Goal: Information Seeking & Learning: Find specific fact

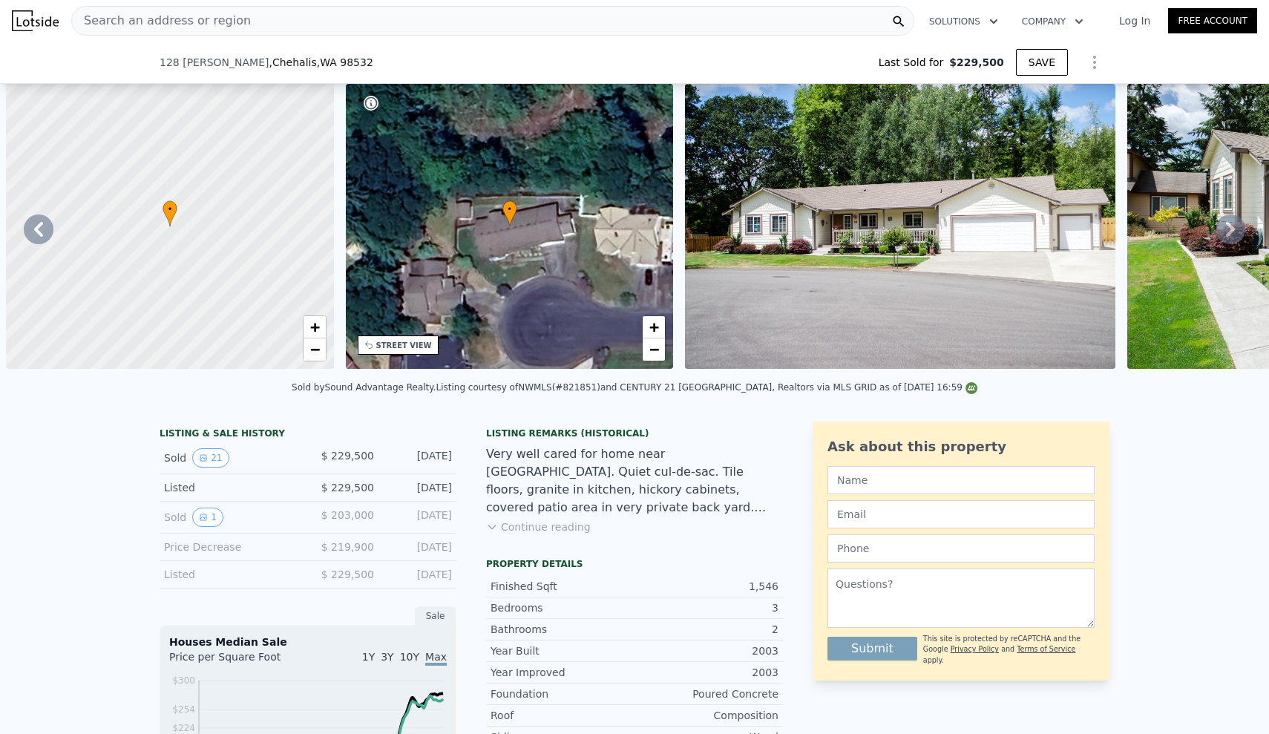
scroll to position [0, 2447]
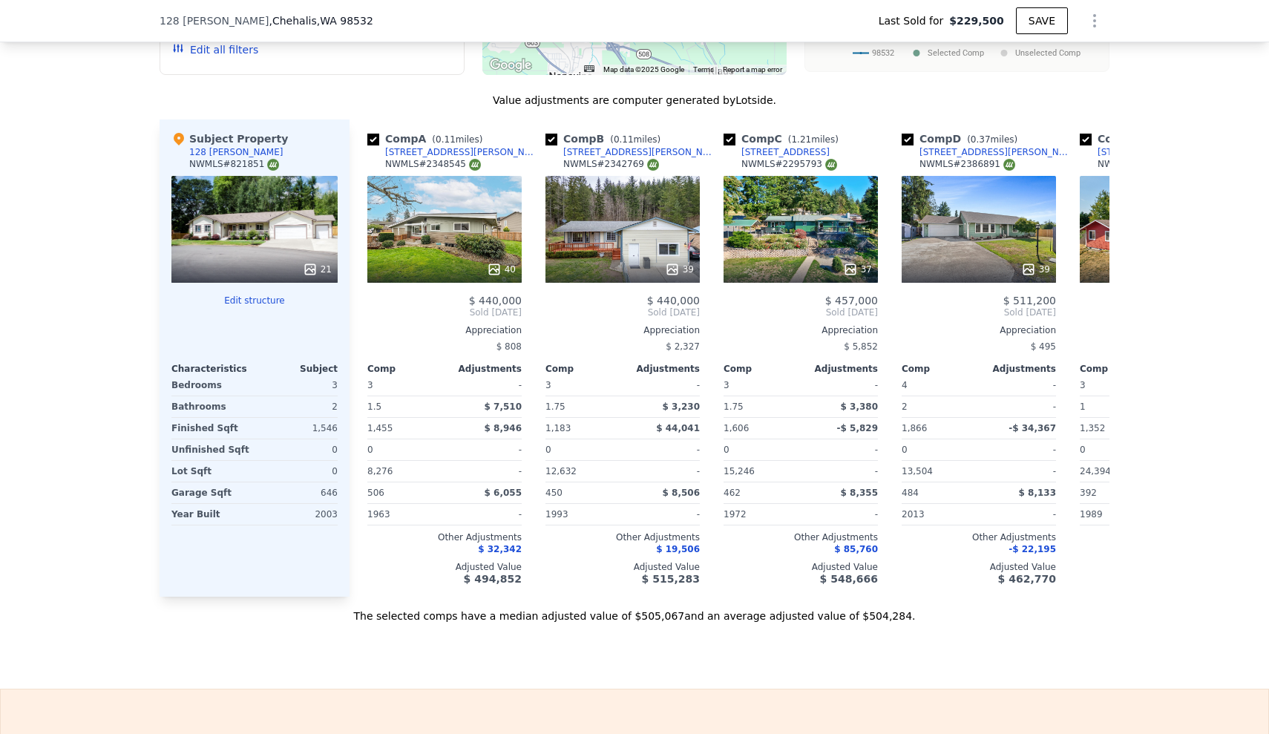
click at [119, 164] on div "We found 12 sales that match your search Listings provided by NWMLS Filters Map…" at bounding box center [634, 197] width 1269 height 851
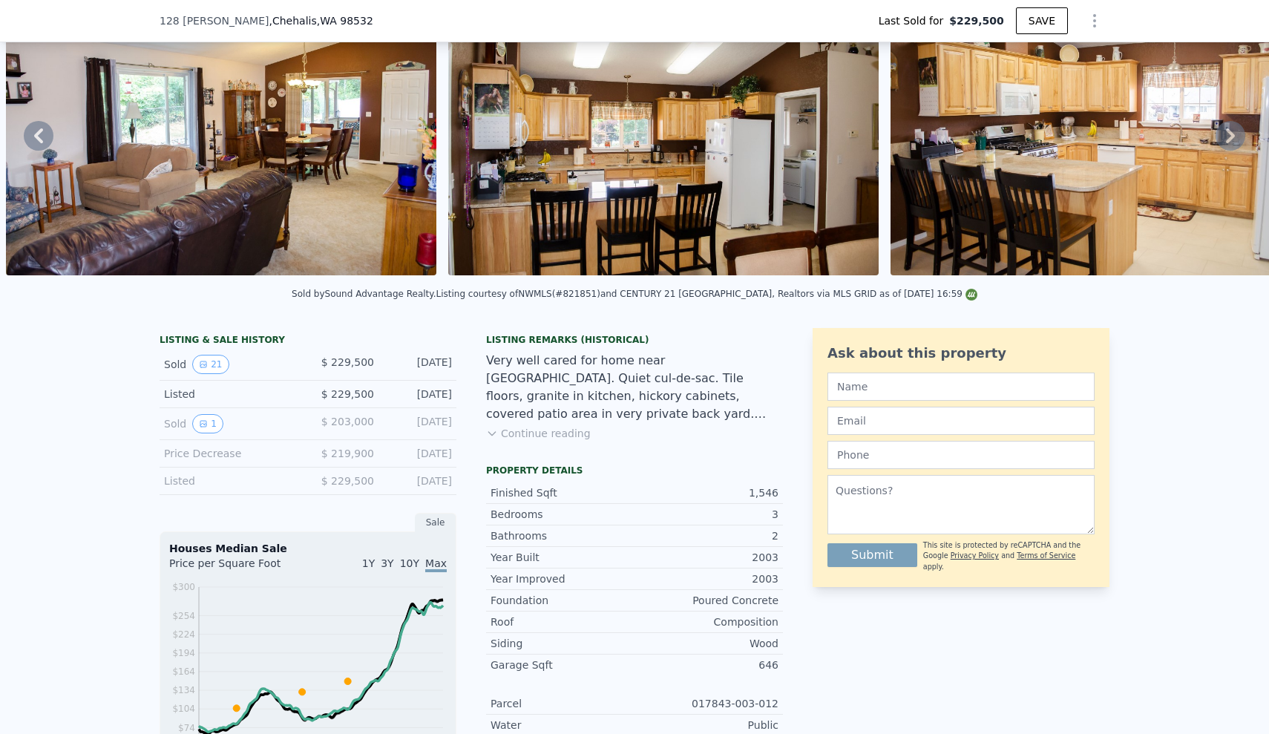
scroll to position [0, 0]
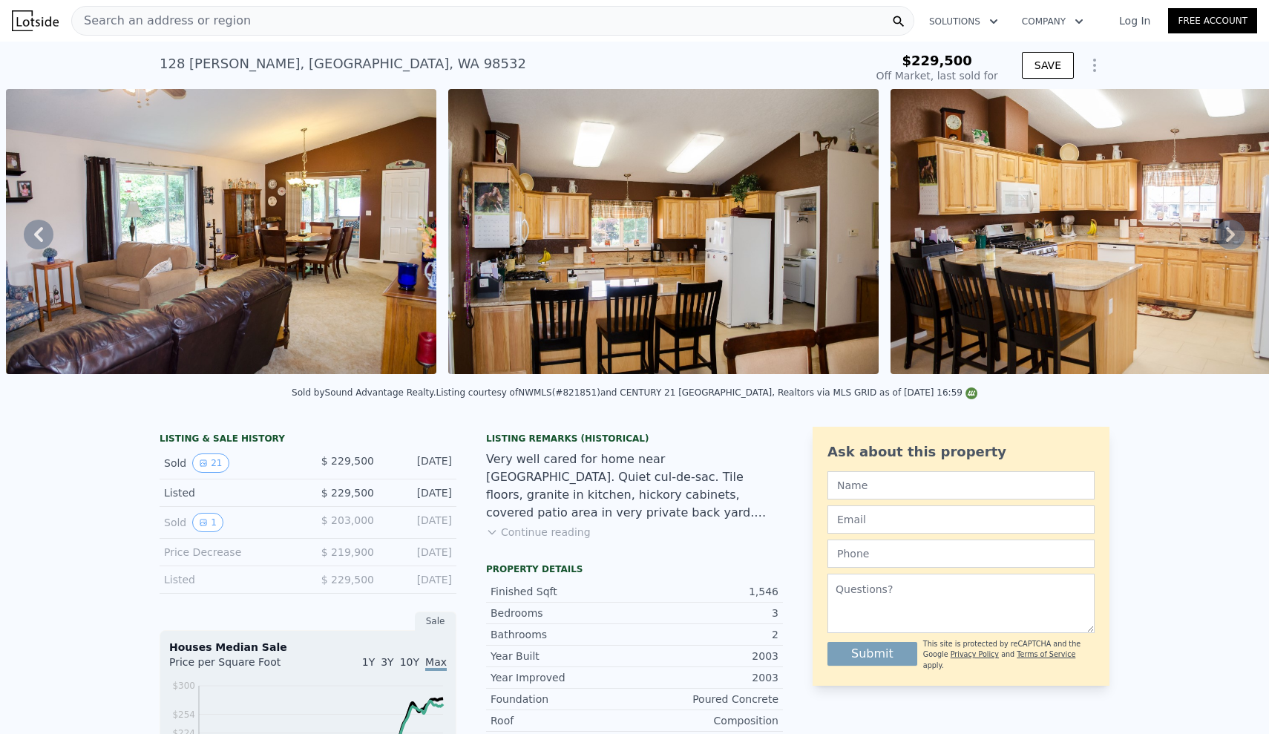
click at [467, 10] on div "Search an address or region" at bounding box center [492, 21] width 843 height 30
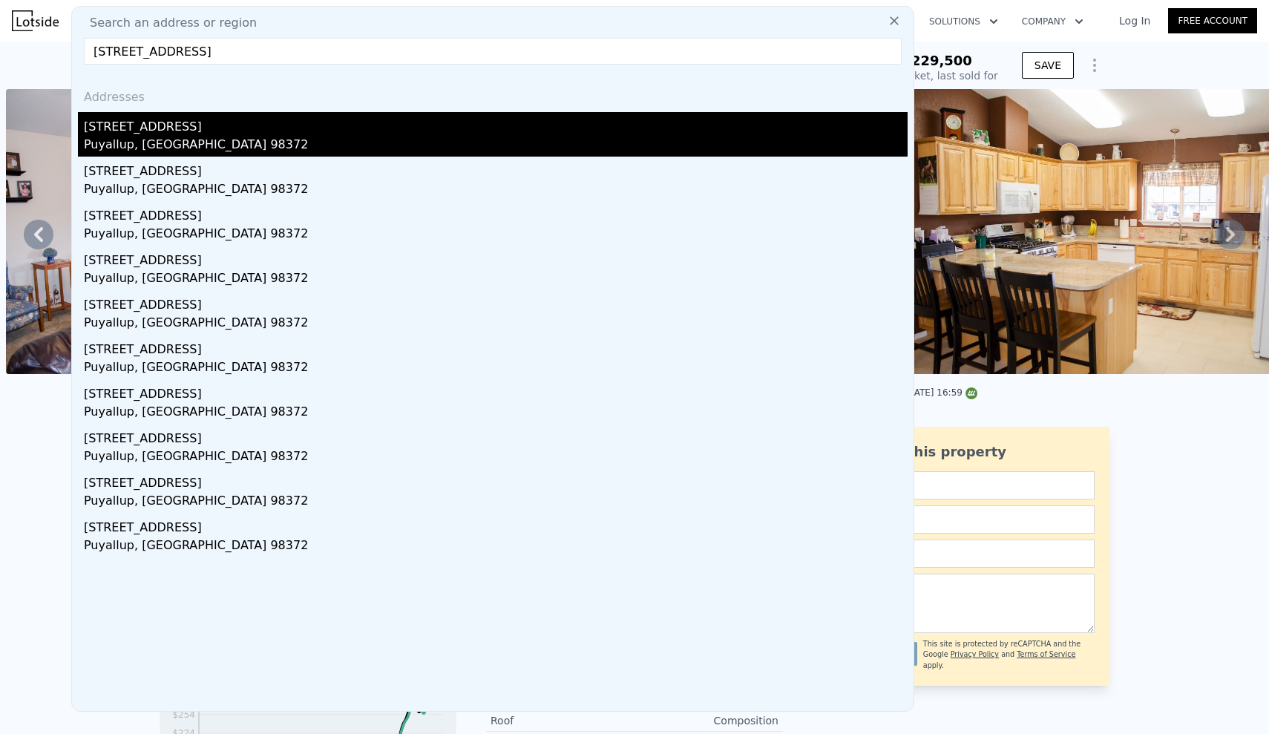
type input "[STREET_ADDRESS]"
click at [217, 142] on div "Puyallup, [GEOGRAPHIC_DATA] 98372" at bounding box center [495, 146] width 823 height 21
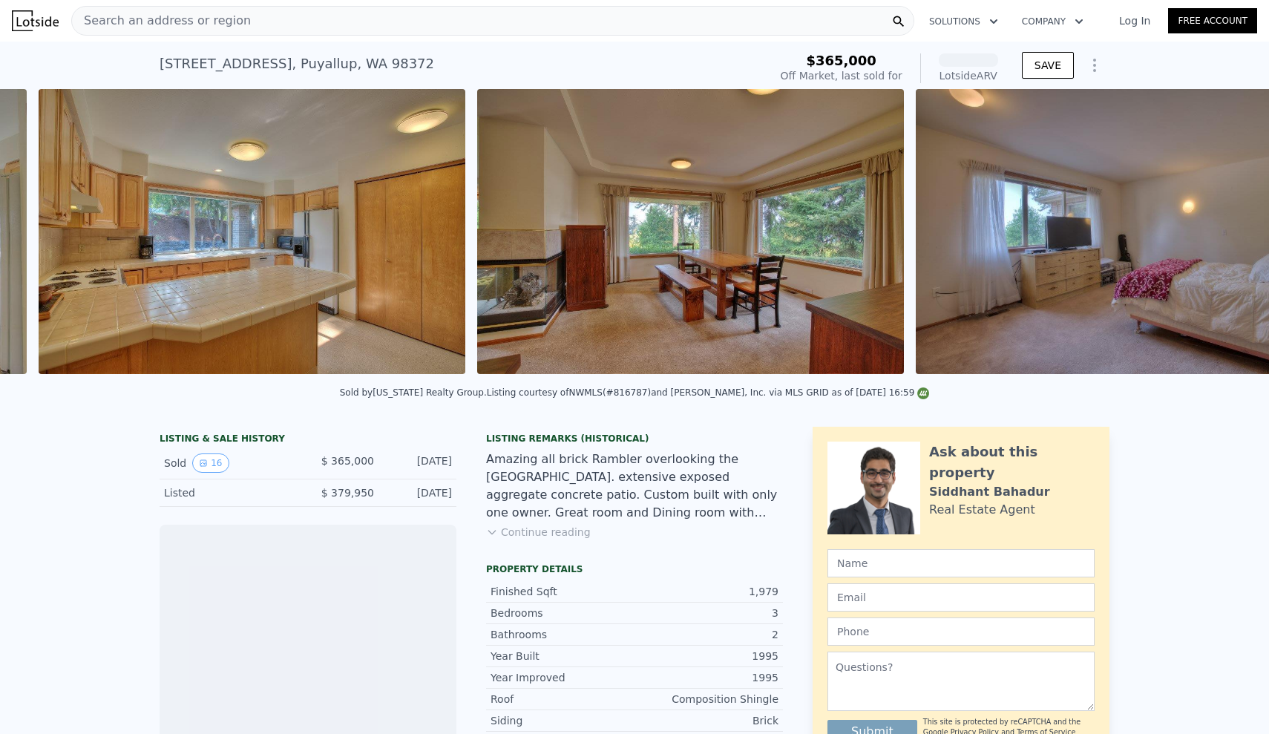
scroll to position [0, 2037]
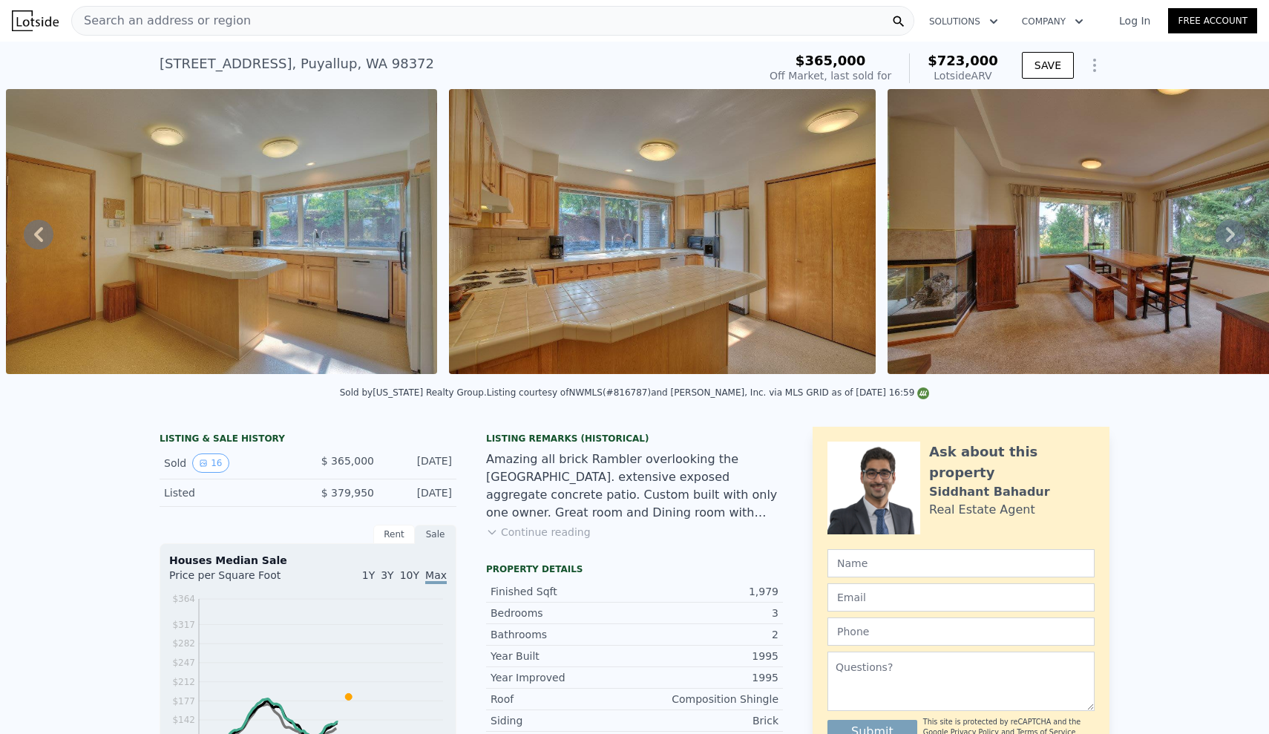
click at [39, 234] on icon at bounding box center [39, 235] width 30 height 30
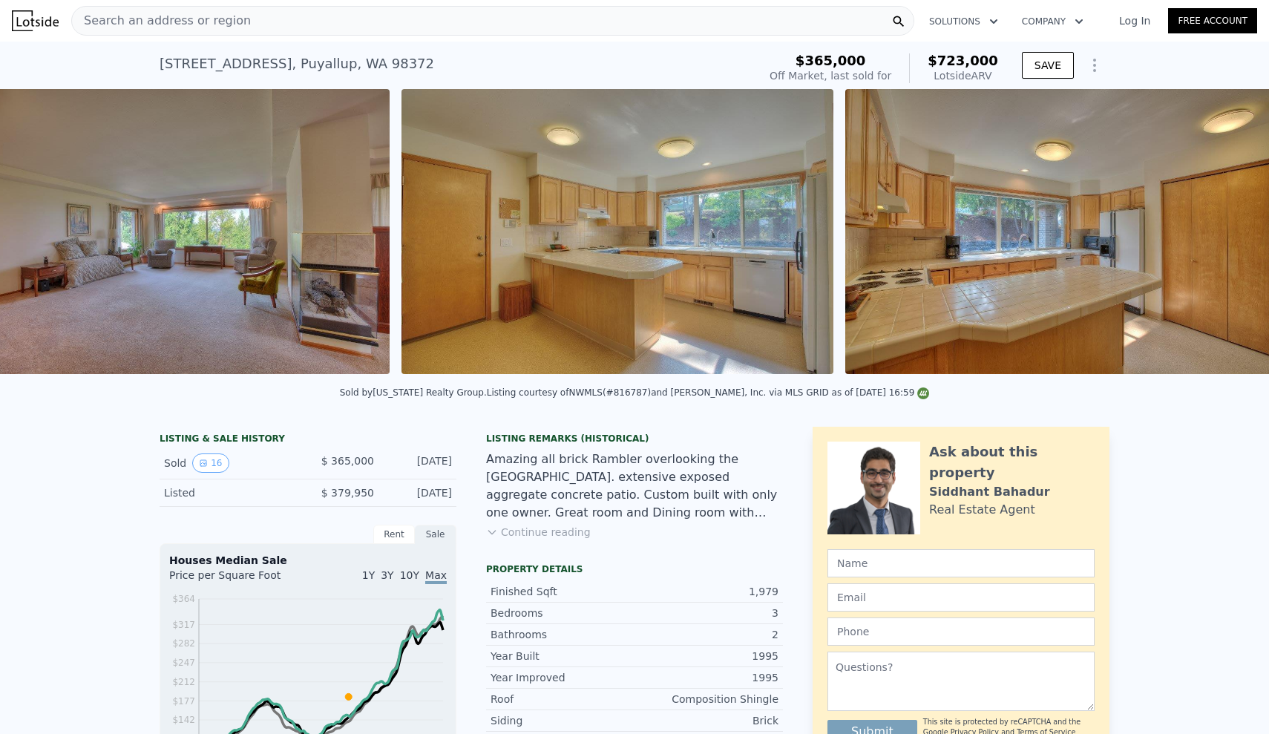
scroll to position [0, 1697]
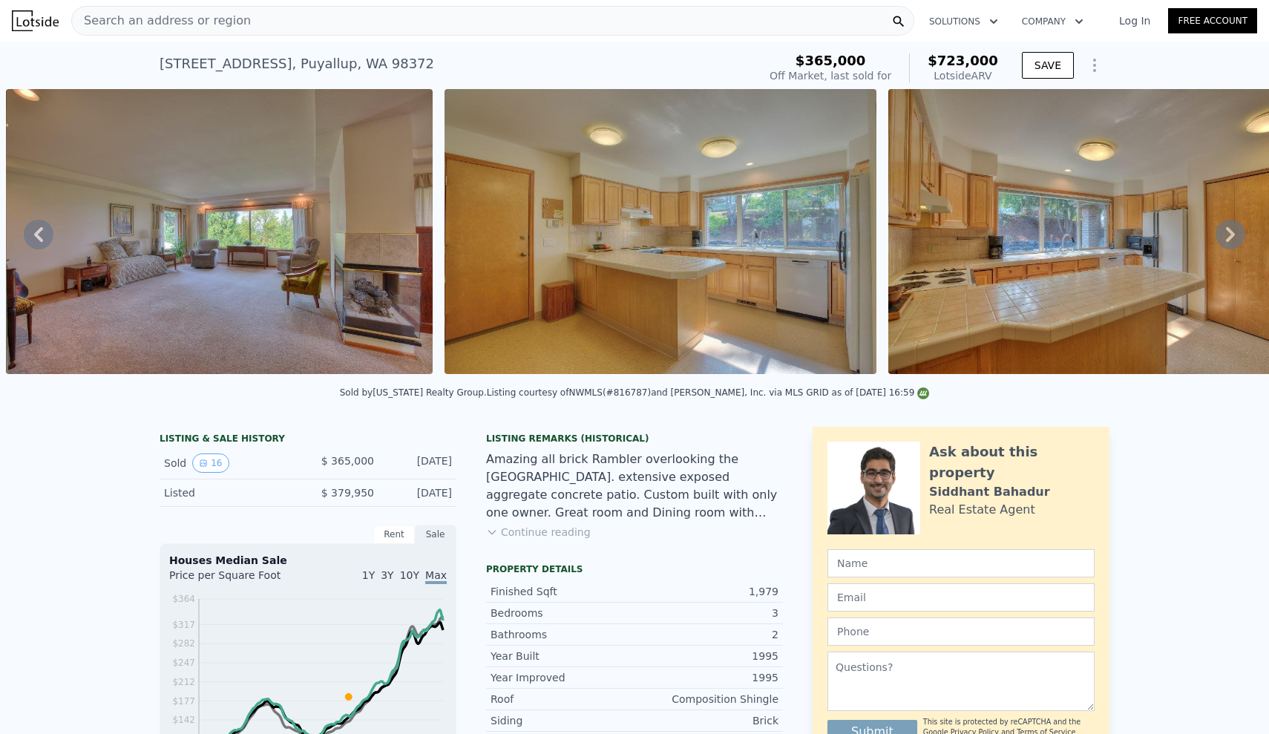
click at [39, 234] on icon at bounding box center [39, 235] width 30 height 30
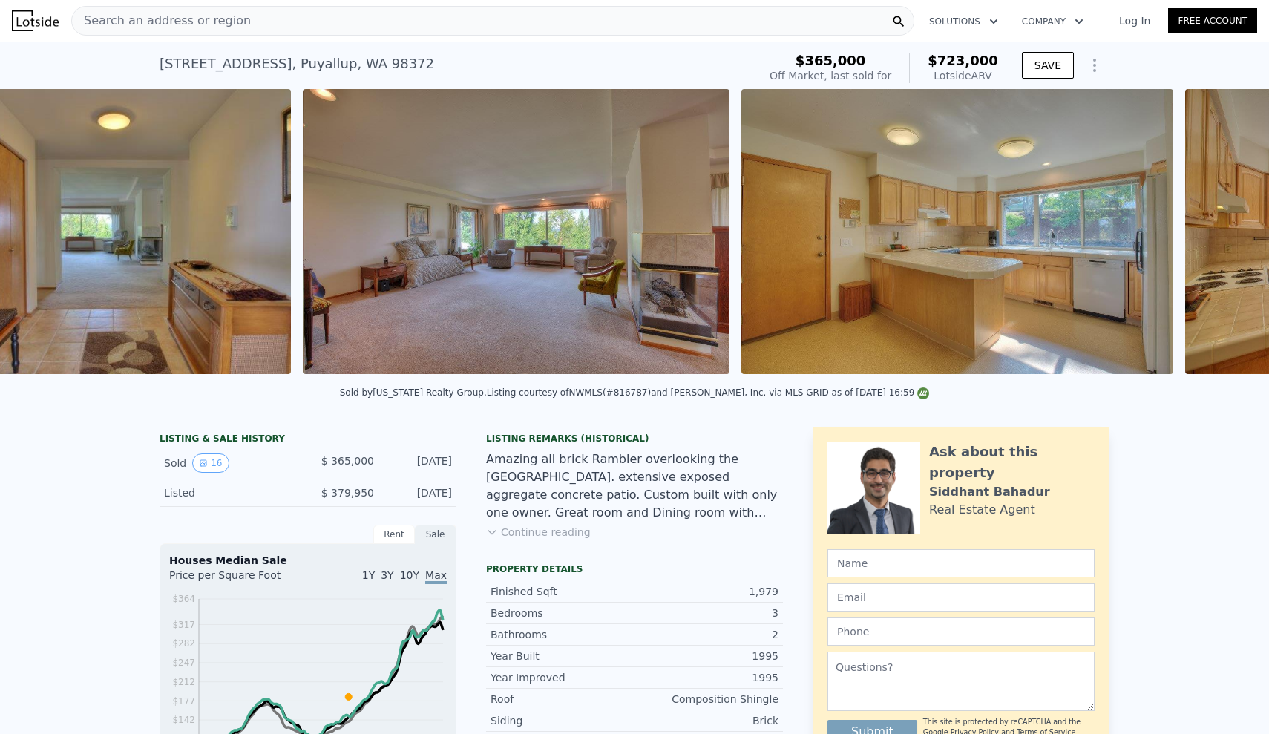
scroll to position [0, 1358]
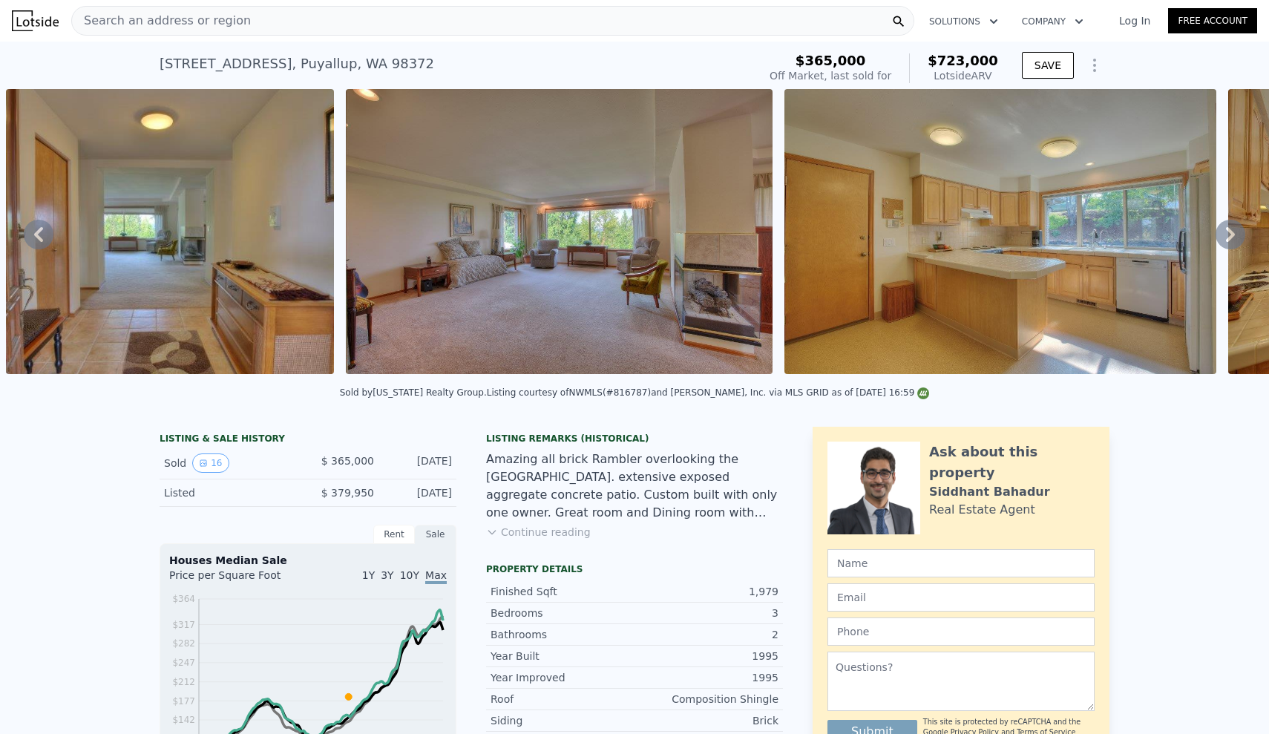
click at [34, 246] on icon at bounding box center [39, 235] width 30 height 30
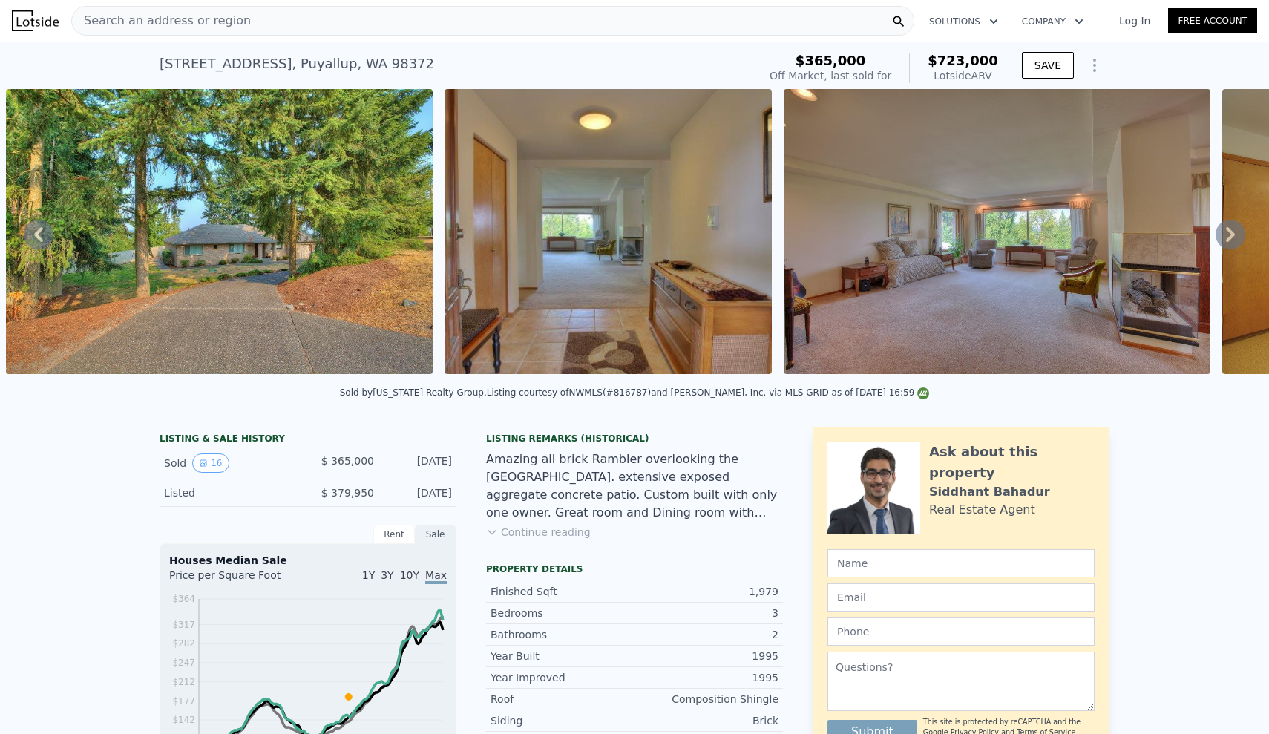
click at [1230, 233] on icon at bounding box center [1230, 235] width 30 height 30
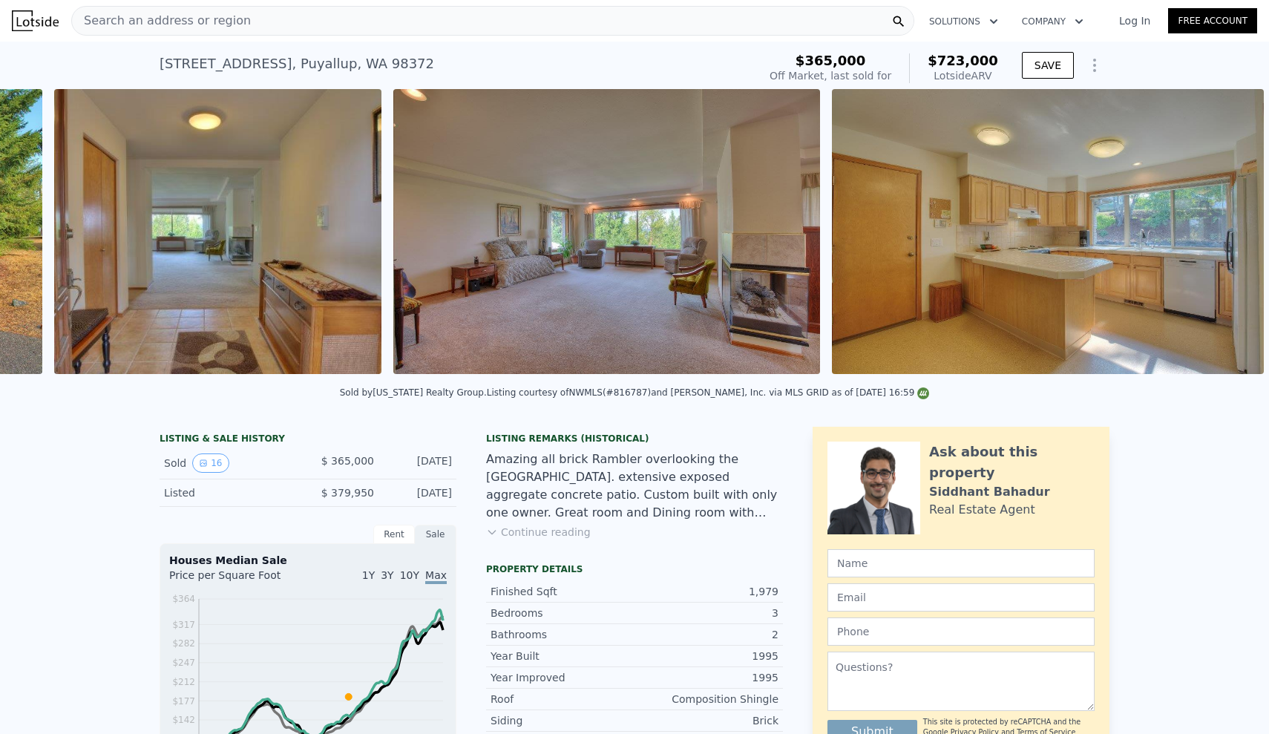
scroll to position [0, 1457]
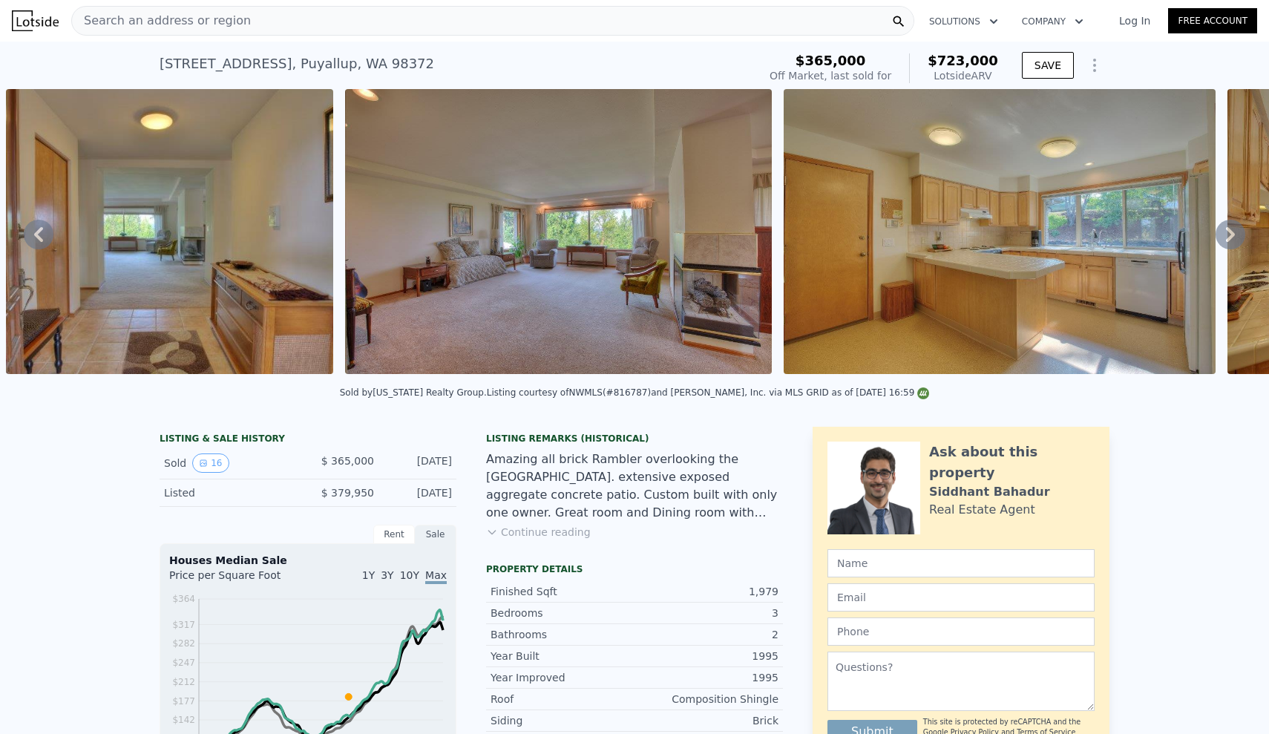
click at [1232, 226] on icon at bounding box center [1230, 235] width 30 height 30
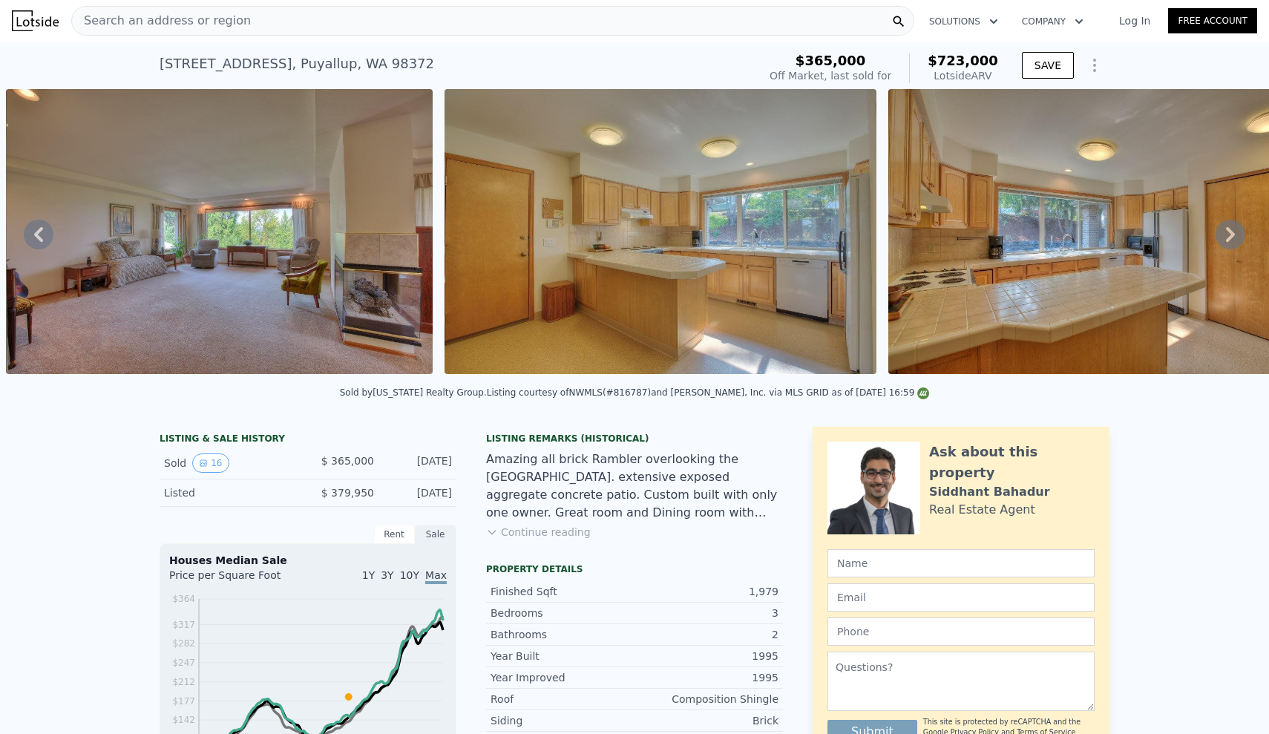
click at [1232, 226] on icon at bounding box center [1230, 235] width 30 height 30
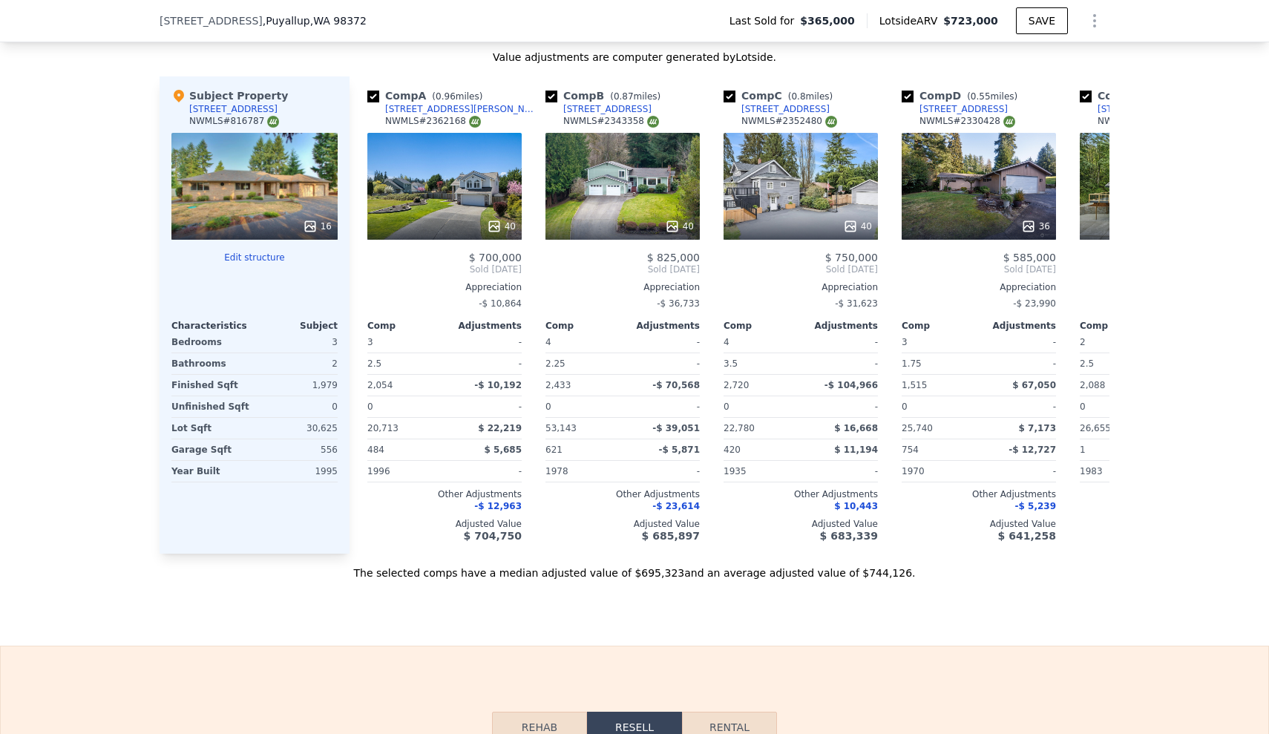
scroll to position [1769, 0]
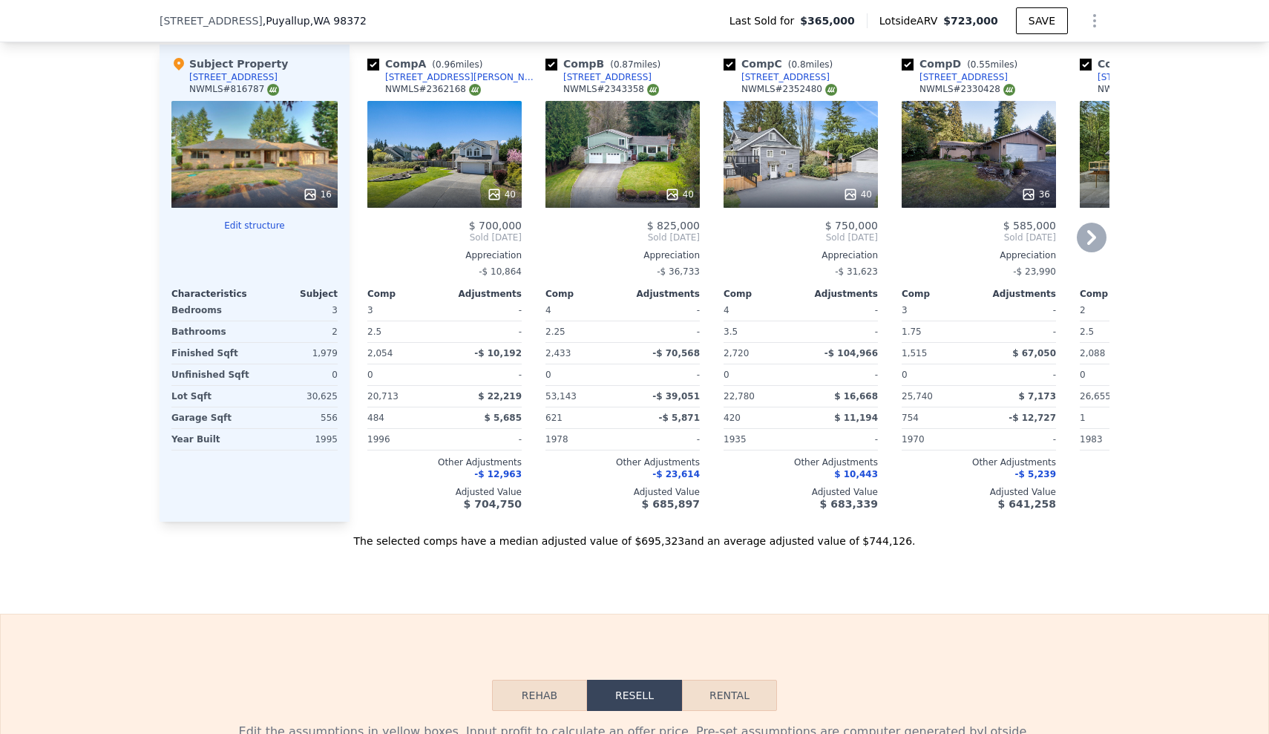
click at [1090, 236] on icon at bounding box center [1091, 238] width 30 height 30
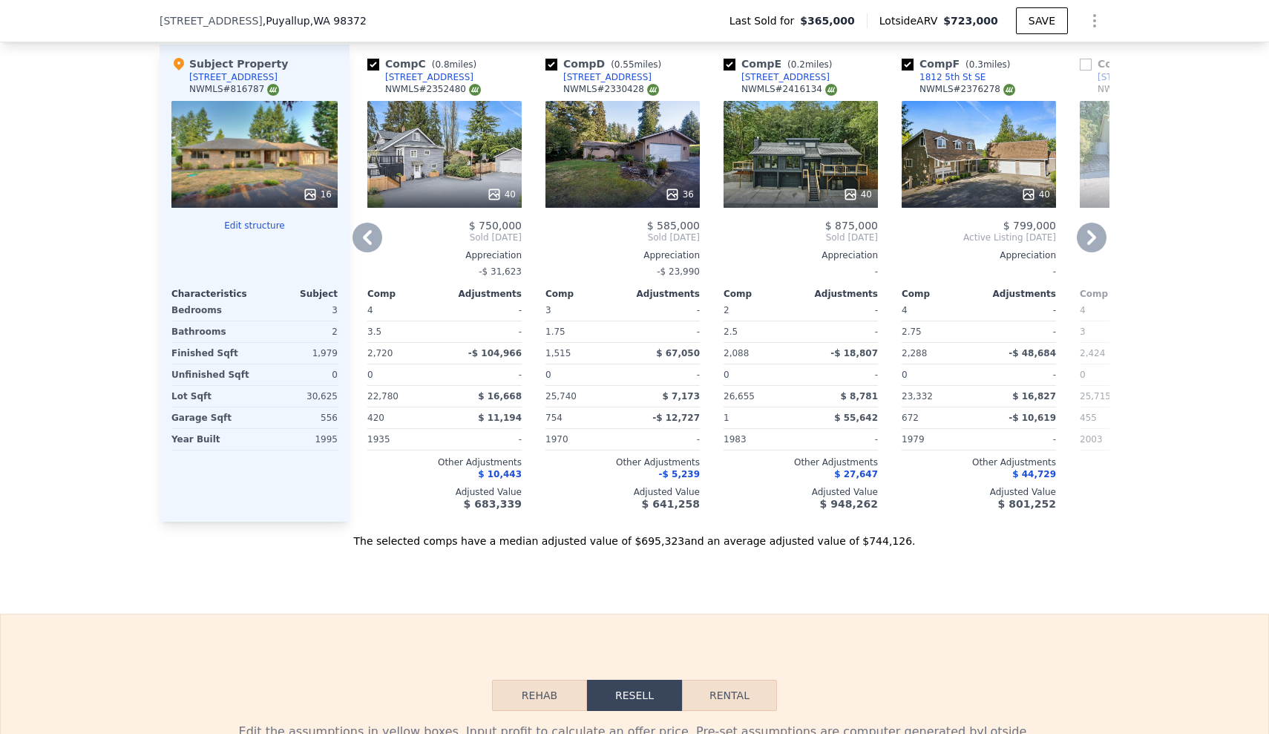
click at [1090, 236] on icon at bounding box center [1091, 238] width 30 height 30
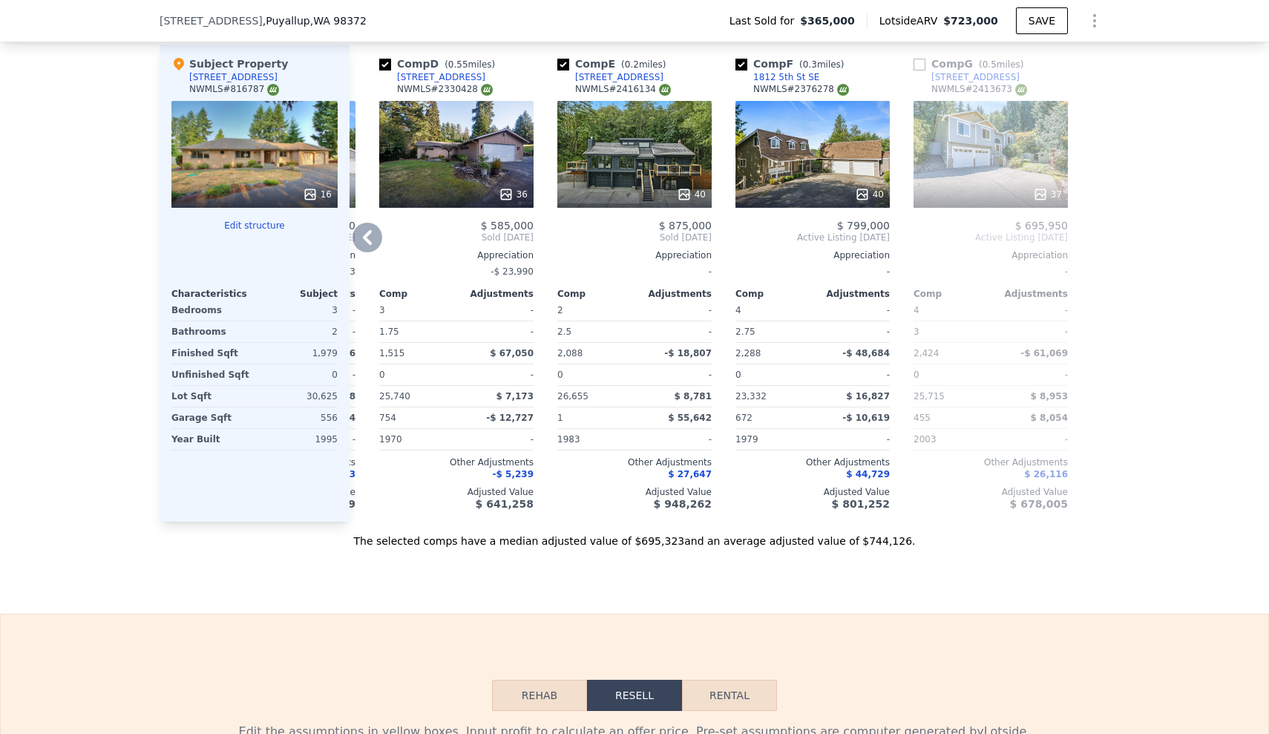
click at [363, 239] on icon at bounding box center [367, 238] width 30 height 30
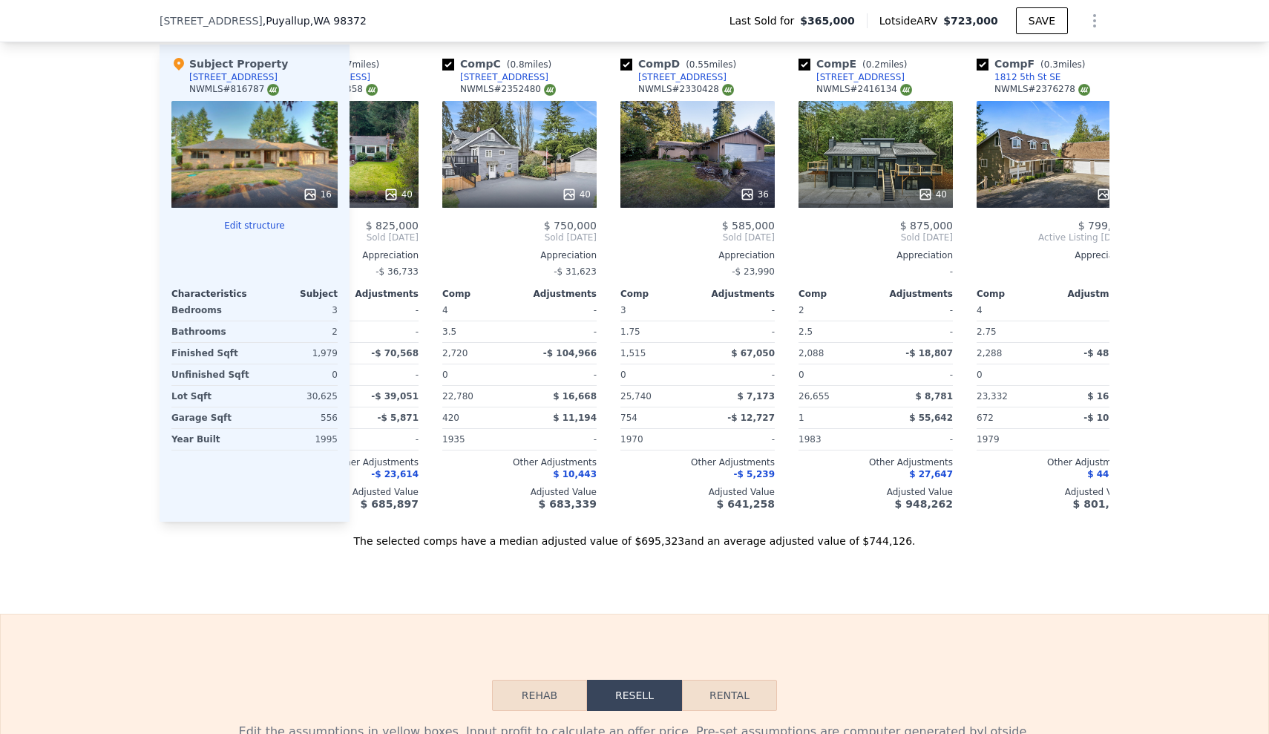
scroll to position [0, 166]
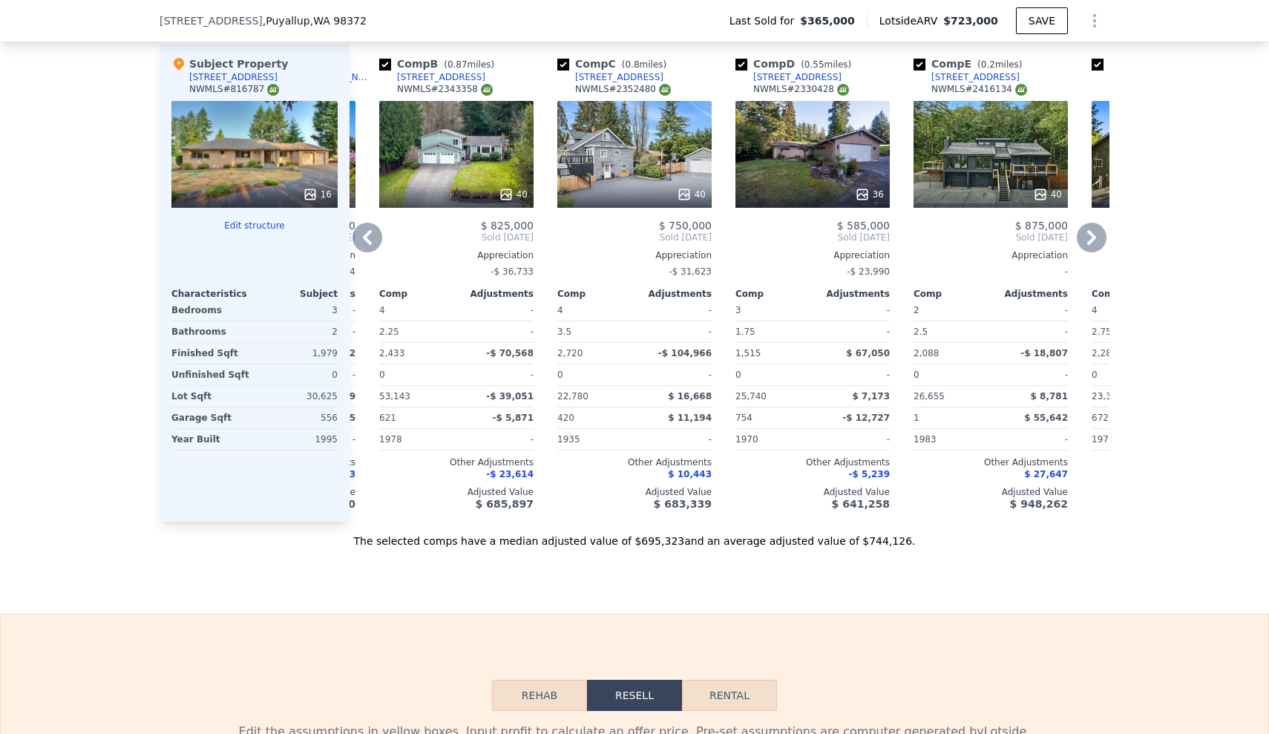
click at [363, 239] on icon at bounding box center [367, 238] width 30 height 30
